Goal: Information Seeking & Learning: Understand process/instructions

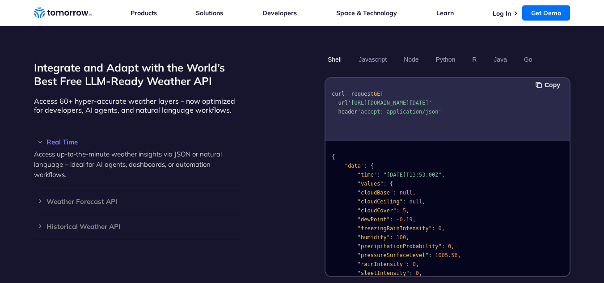
scroll to position [750, 0]
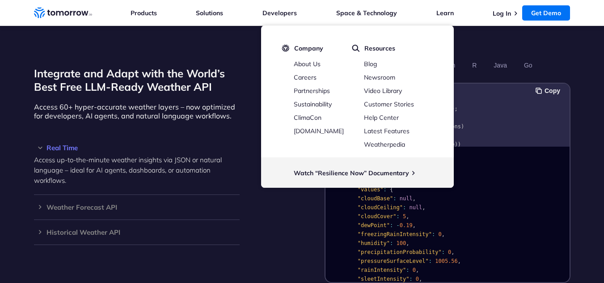
click at [481, 39] on section "Integrate and Adapt with the World’s Best Free LLM-Ready Weather API Access 60+…" at bounding box center [302, 190] width 604 height 337
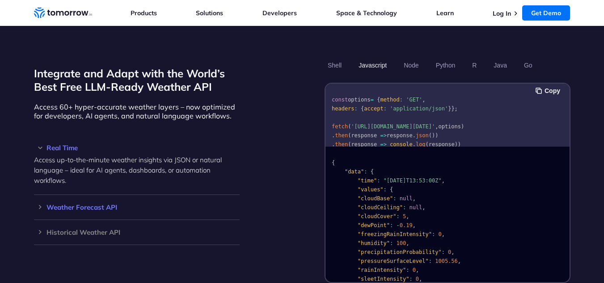
click at [39, 204] on h3 "Weather Forecast API" at bounding box center [137, 207] width 206 height 7
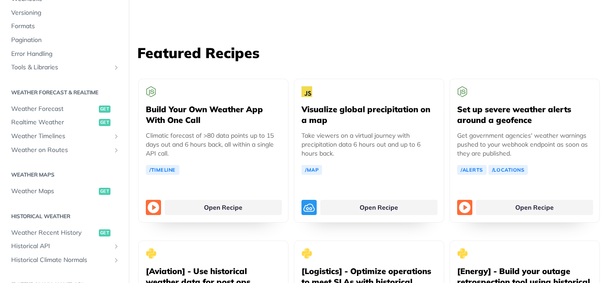
scroll to position [1628, 0]
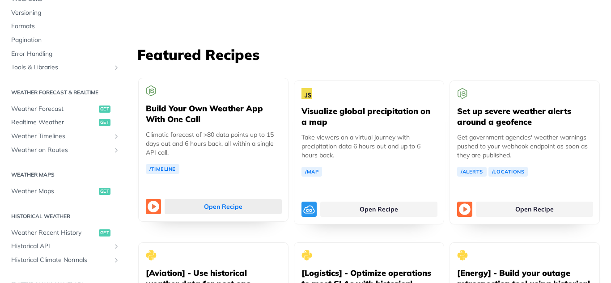
click at [234, 199] on link "Open Recipe" at bounding box center [222, 206] width 117 height 15
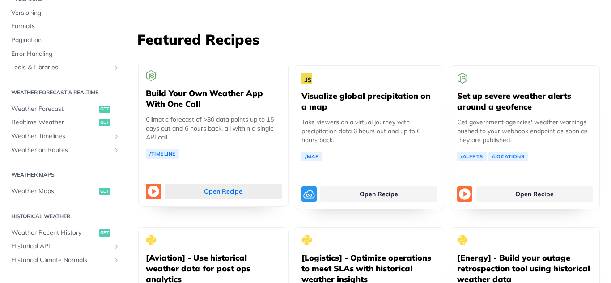
scroll to position [1646, 0]
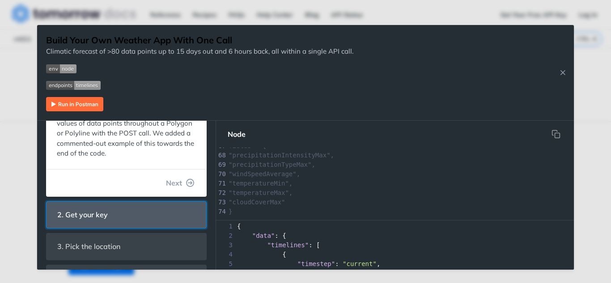
click at [121, 224] on header "2. Get your key" at bounding box center [126, 215] width 160 height 26
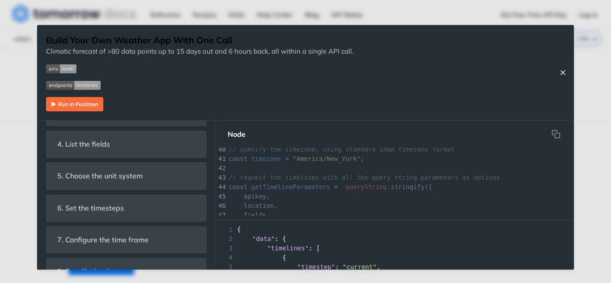
click at [561, 76] on icon "Close Recipe" at bounding box center [562, 72] width 8 height 8
